Goal: Transaction & Acquisition: Download file/media

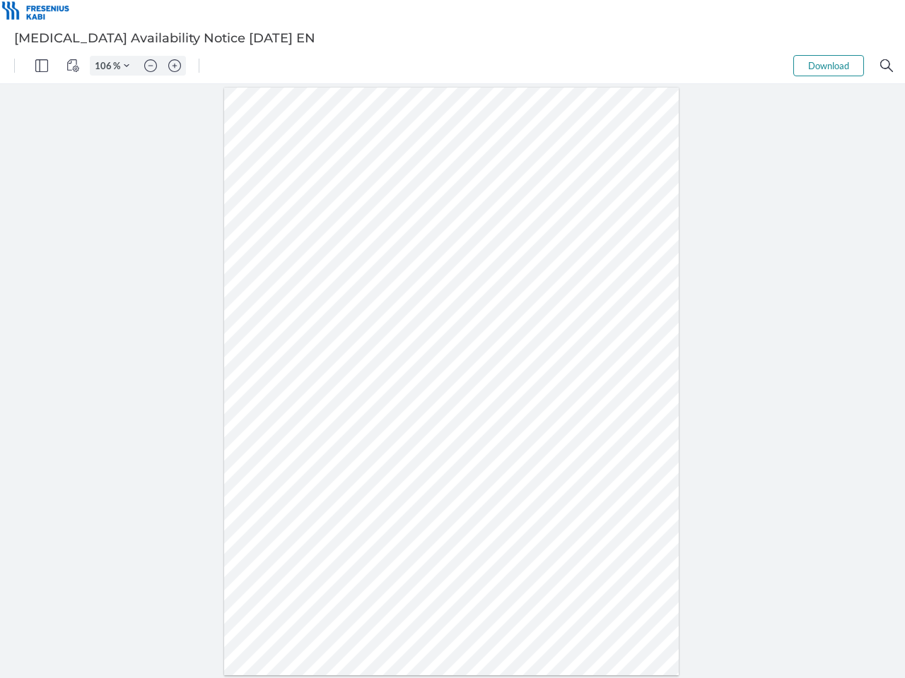
click at [42, 66] on img "Panel" at bounding box center [41, 65] width 13 height 13
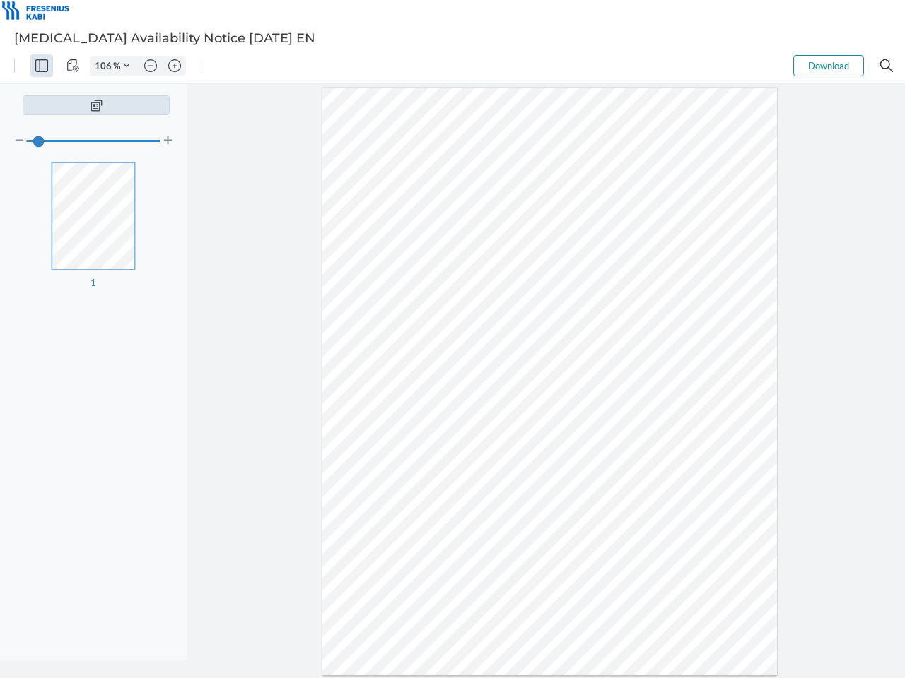
click at [73, 66] on img "View Controls" at bounding box center [72, 65] width 13 height 13
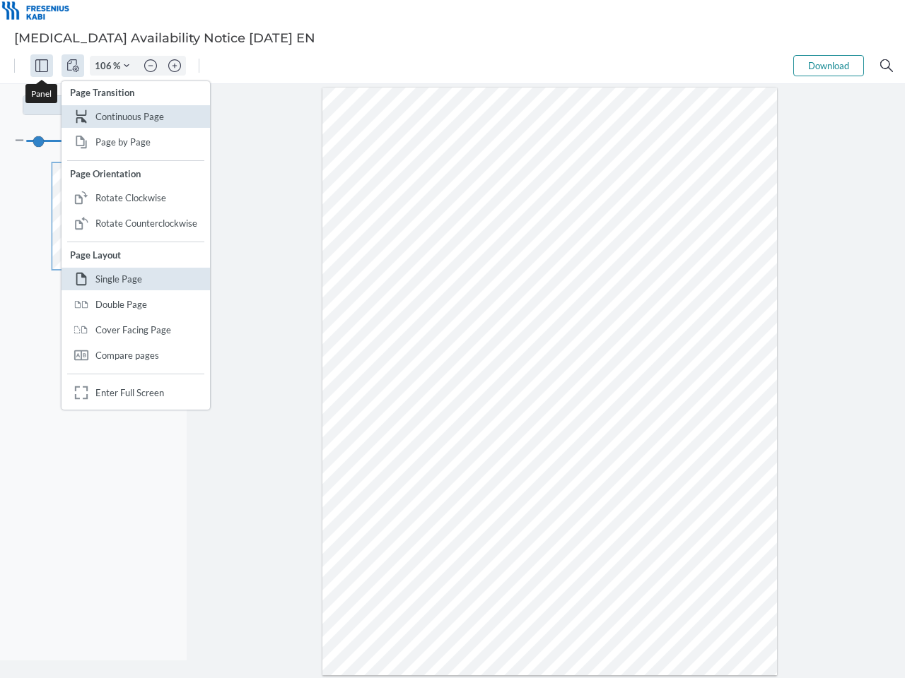
click at [105, 66] on input "106" at bounding box center [101, 65] width 23 height 13
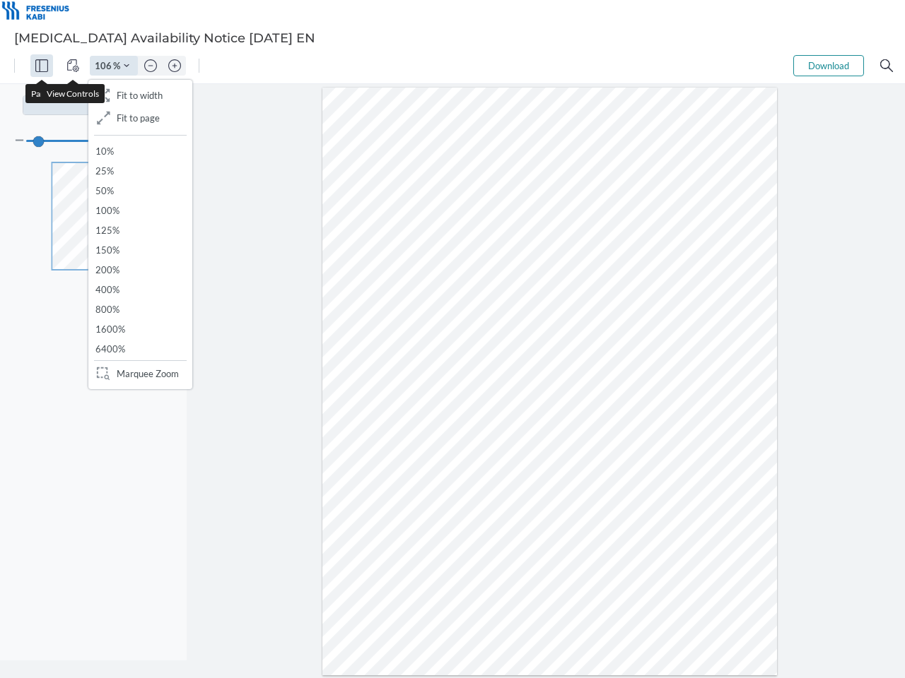
click at [127, 66] on img "Zoom Controls" at bounding box center [127, 66] width 6 height 6
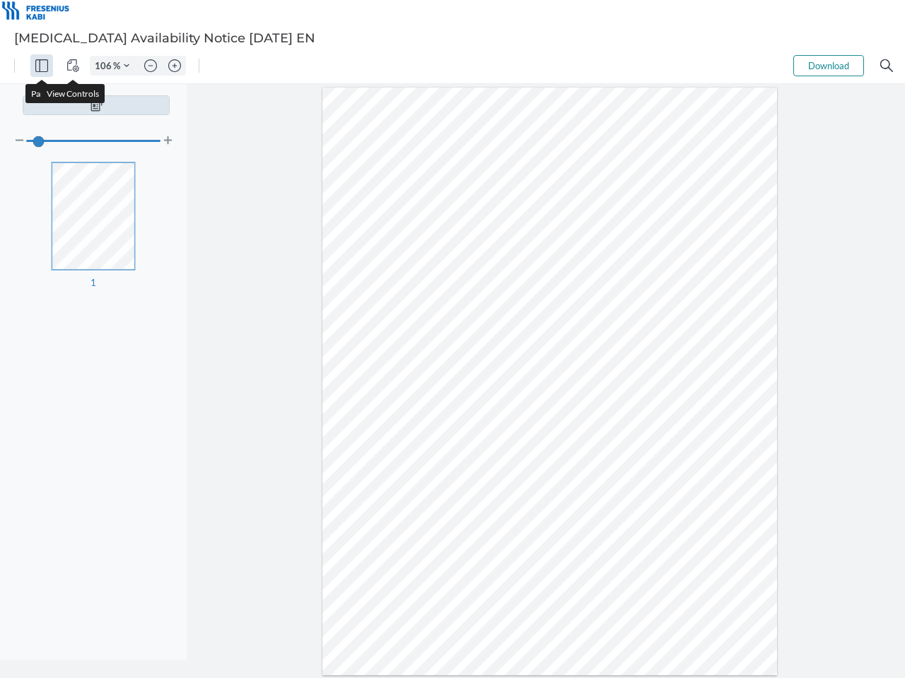
click at [151, 66] on img "Zoom out" at bounding box center [150, 65] width 13 height 13
click at [175, 66] on img "Zoom in" at bounding box center [174, 65] width 13 height 13
type input "106"
click at [828, 66] on button "Download" at bounding box center [828, 65] width 71 height 21
click at [886, 66] on img "Search" at bounding box center [886, 65] width 13 height 13
